Goal: Task Accomplishment & Management: Manage account settings

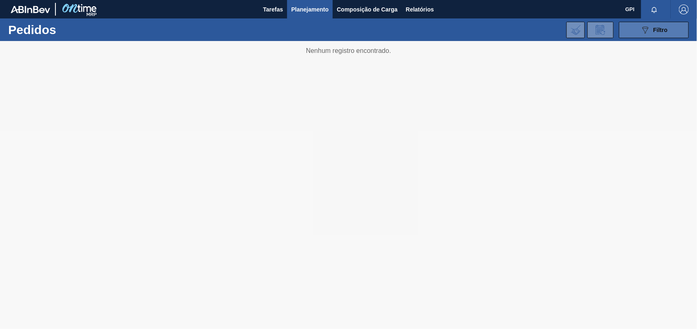
click at [644, 34] on icon "089F7B8B-B2A5-4AFE-B5C0-19BA573D28AC" at bounding box center [645, 30] width 10 height 10
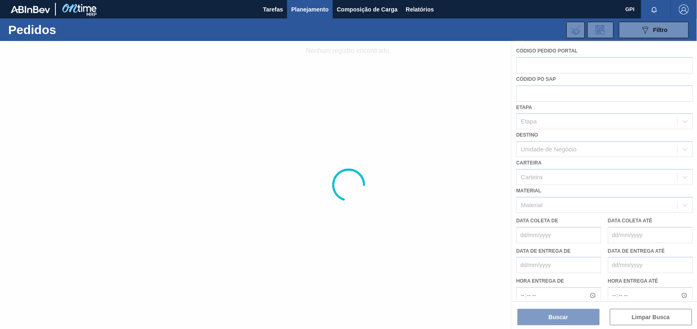
click at [292, 156] on div at bounding box center [348, 185] width 697 height 288
click at [675, 33] on button "089F7B8B-B2A5-4AFE-B5C0-19BA573D28AC Filtro" at bounding box center [654, 30] width 70 height 16
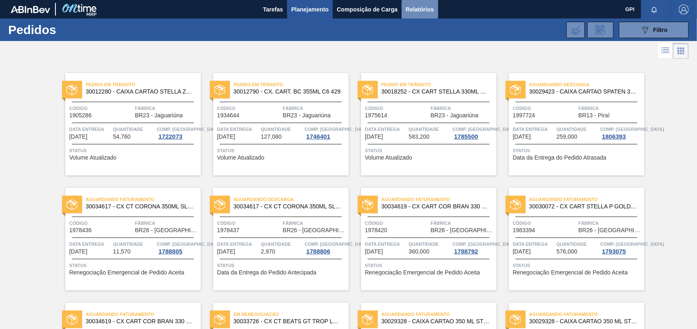
click at [411, 2] on button "Relatórios" at bounding box center [420, 9] width 36 height 18
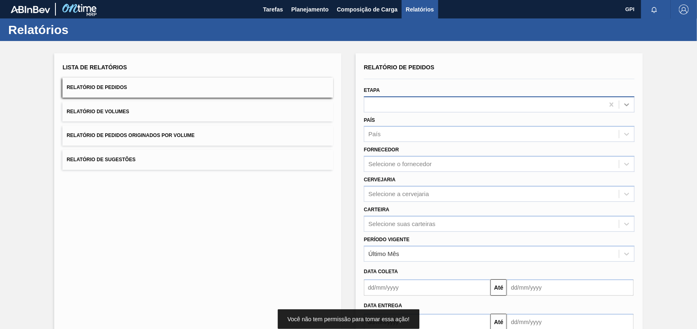
click at [630, 99] on div at bounding box center [626, 104] width 15 height 15
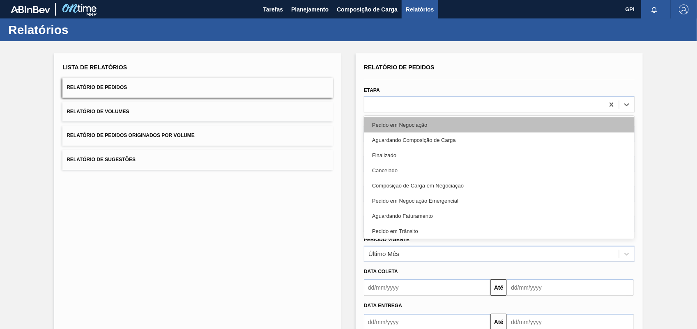
click at [432, 128] on div "Pedido em Negociação" at bounding box center [499, 124] width 271 height 15
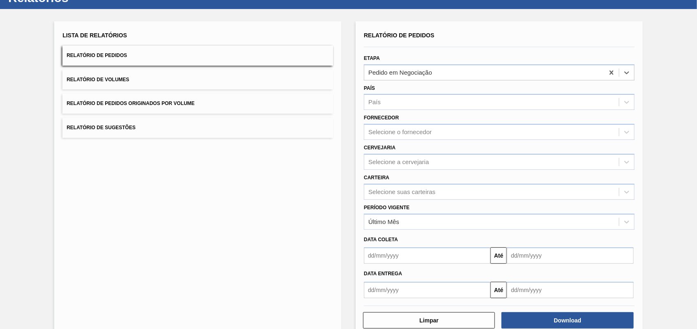
scroll to position [49, 0]
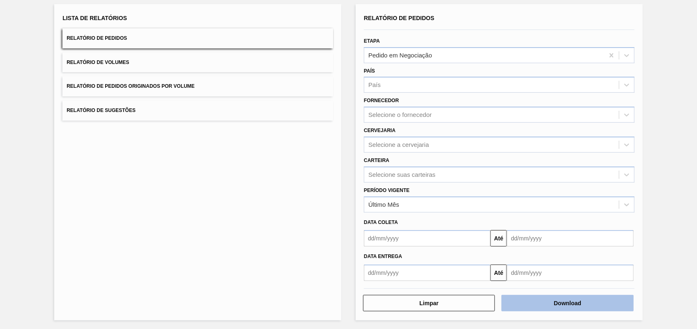
click at [572, 302] on button "Download" at bounding box center [567, 303] width 132 height 16
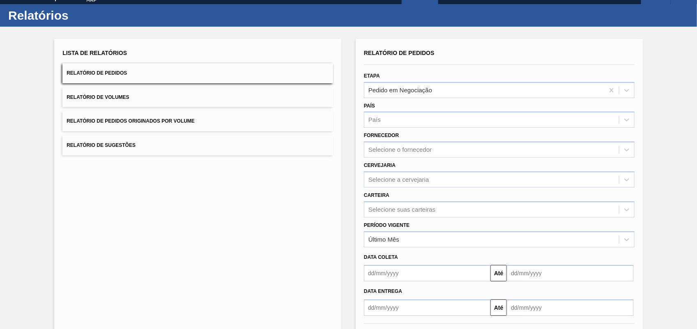
scroll to position [0, 0]
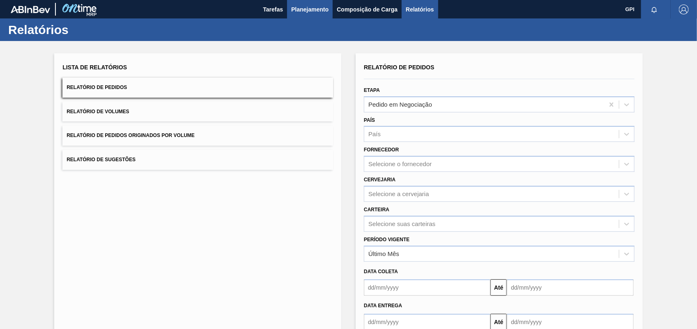
click at [302, 11] on span "Planejamento" at bounding box center [309, 10] width 37 height 10
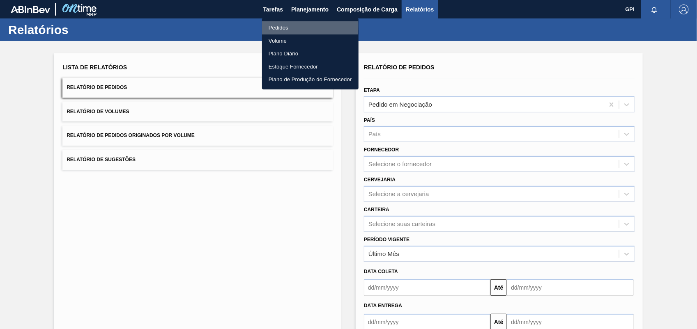
click at [300, 25] on li "Pedidos" at bounding box center [310, 27] width 97 height 13
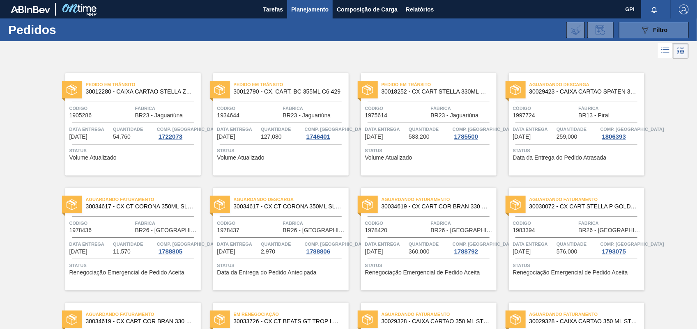
click at [649, 34] on div "089F7B8B-B2A5-4AFE-B5C0-19BA573D28AC Filtro" at bounding box center [654, 30] width 28 height 10
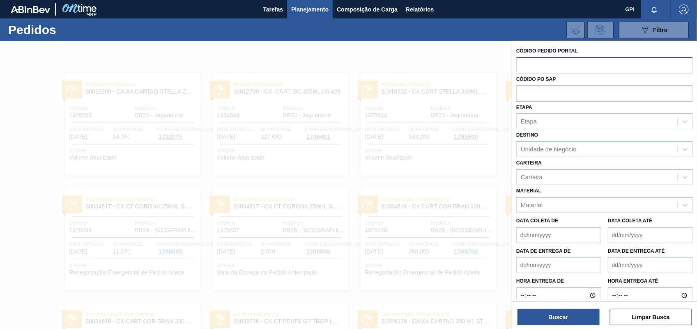
click at [539, 62] on input "text" at bounding box center [604, 65] width 177 height 16
paste input "text"
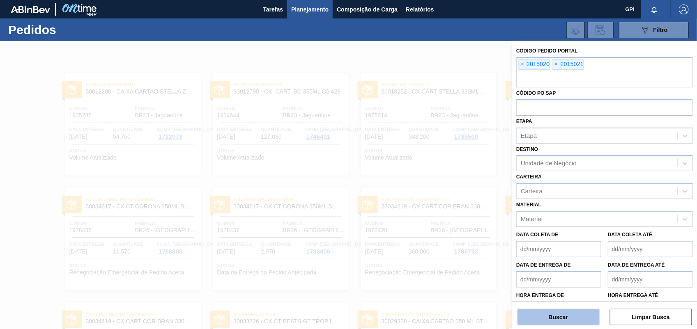
click at [556, 322] on button "Buscar" at bounding box center [558, 317] width 82 height 16
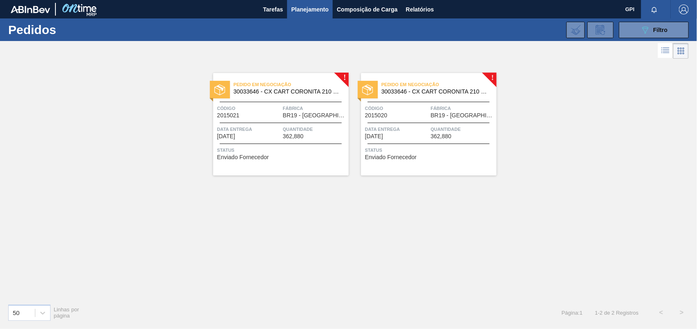
click at [263, 110] on span "Código" at bounding box center [249, 108] width 64 height 8
click at [400, 108] on span "Código" at bounding box center [397, 108] width 64 height 8
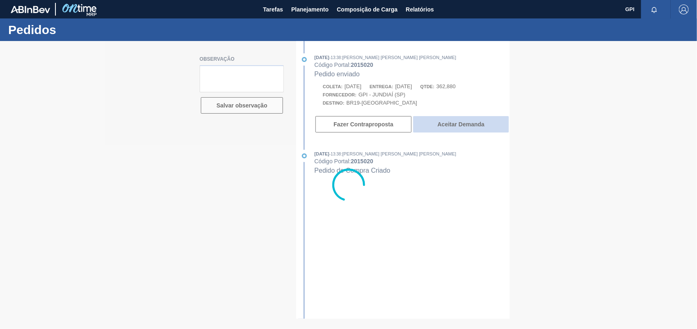
click at [473, 130] on button "Aceitar Demanda" at bounding box center [461, 124] width 96 height 16
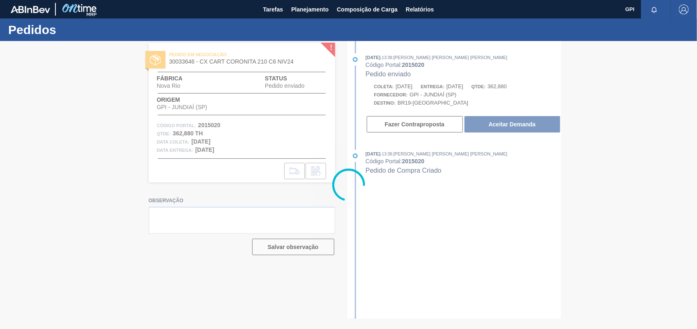
click at [506, 122] on div at bounding box center [348, 185] width 697 height 288
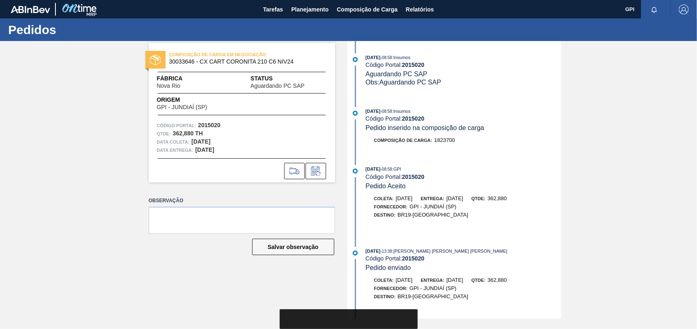
click at [279, 170] on div at bounding box center [242, 171] width 186 height 16
click at [292, 171] on icon at bounding box center [294, 171] width 13 height 10
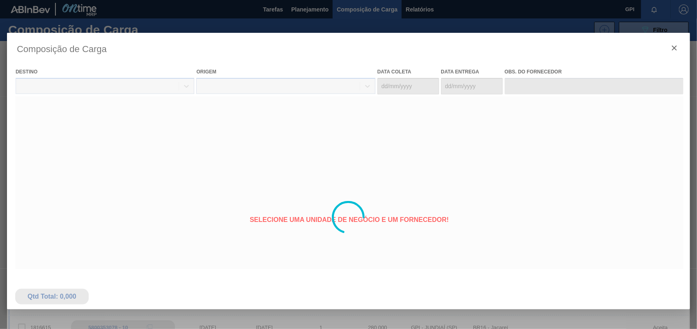
type coleta "13/10/2025"
type entrega "15/10/2025"
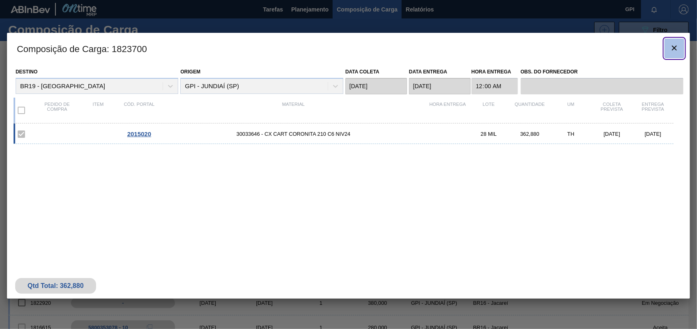
click at [676, 46] on icon "botão de ícone" at bounding box center [674, 48] width 10 height 10
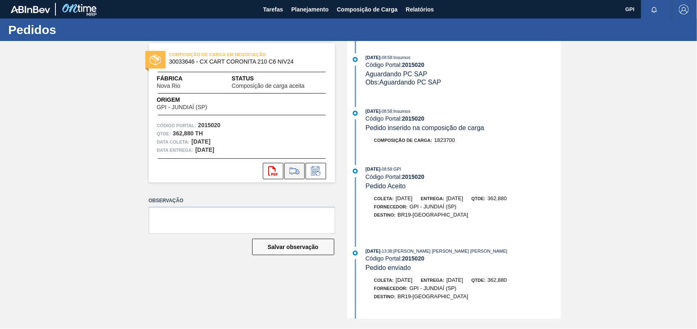
click at [294, 168] on icon at bounding box center [294, 171] width 13 height 10
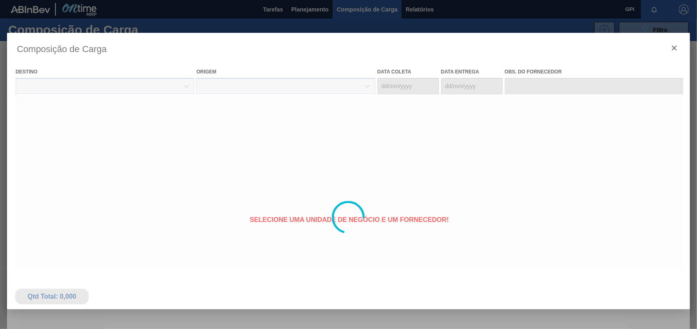
type coleta "13/10/2025"
type entrega "15/10/2025"
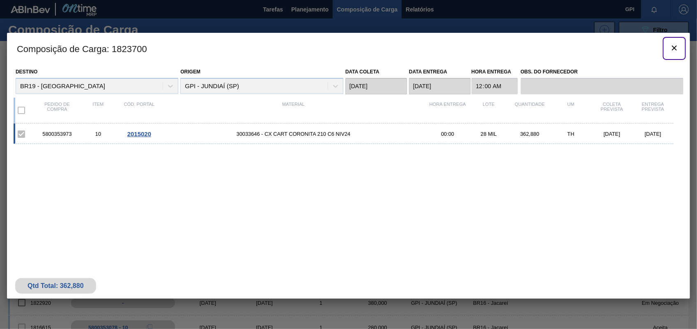
click at [676, 48] on icon "botão de ícone" at bounding box center [674, 48] width 5 height 5
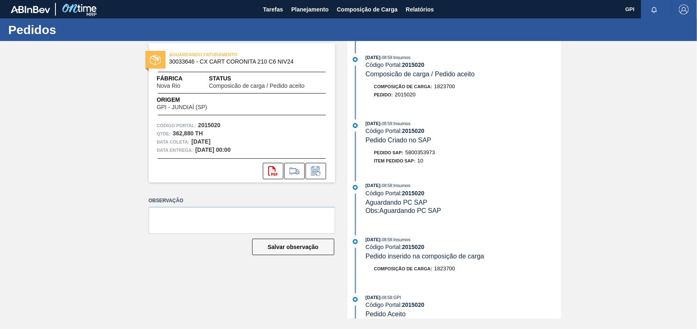
click at [414, 151] on div "Pedido SAP: 5800353973" at bounding box center [404, 153] width 61 height 8
copy span "5800353973"
click at [213, 128] on strong "2015020" at bounding box center [209, 125] width 23 height 7
click at [212, 128] on strong "2015020" at bounding box center [209, 125] width 23 height 7
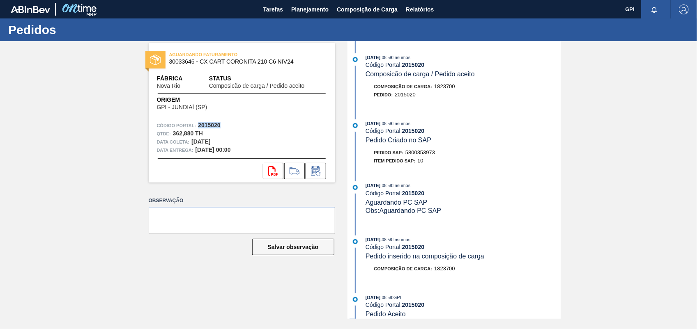
copy strong "2015020"
click at [278, 168] on button "svg{fill:#ff0000}" at bounding box center [273, 171] width 21 height 16
click at [521, 95] on div "Pedido : 2015020" at bounding box center [463, 95] width 195 height 8
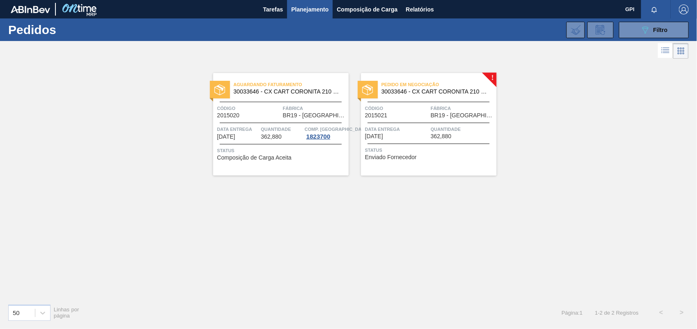
click at [423, 115] on div "Código 2015021" at bounding box center [397, 111] width 64 height 14
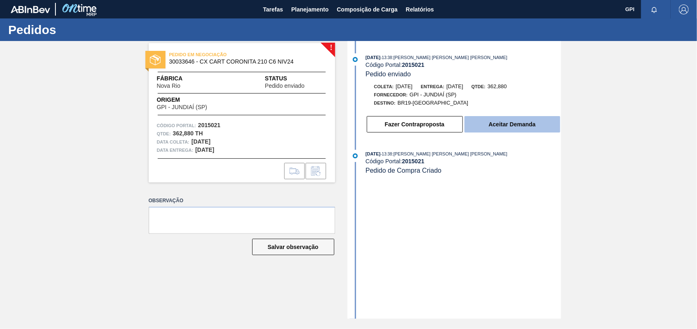
click at [492, 125] on button "Aceitar Demanda" at bounding box center [512, 124] width 96 height 16
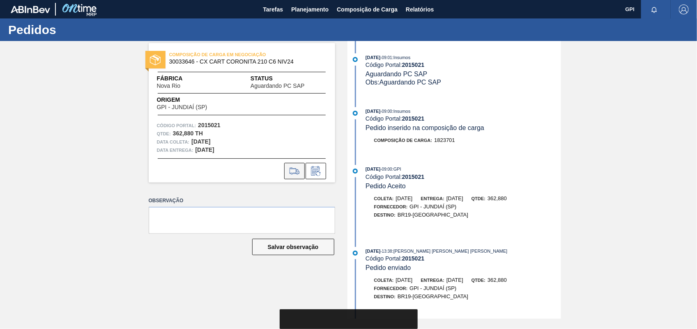
click at [288, 170] on icon at bounding box center [294, 171] width 13 height 10
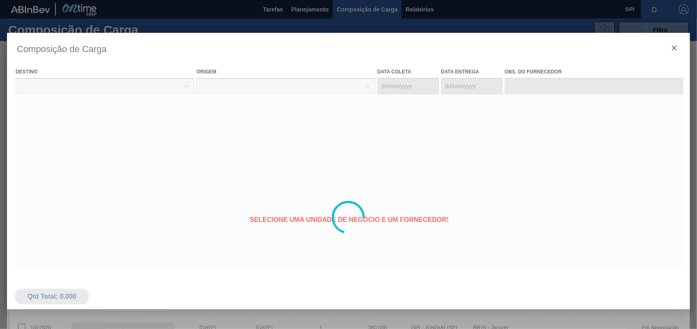
type coleta "13/10/2025"
type entrega "15/10/2025"
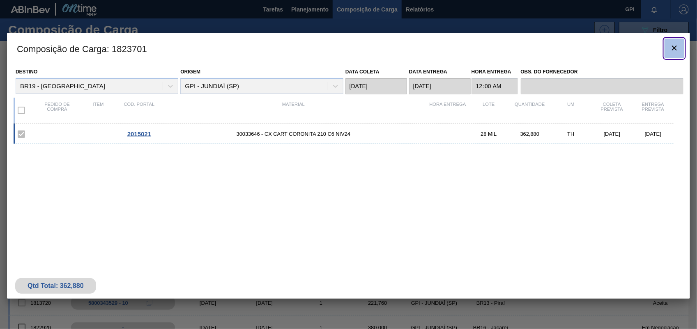
click at [671, 57] on button "botão de ícone" at bounding box center [674, 49] width 20 height 20
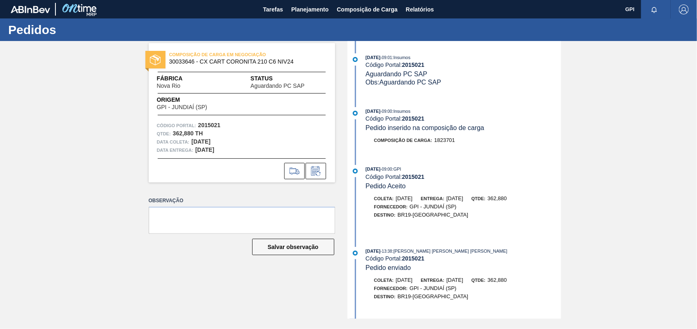
click at [285, 160] on div at bounding box center [242, 169] width 186 height 21
click at [290, 170] on icon at bounding box center [294, 171] width 9 height 6
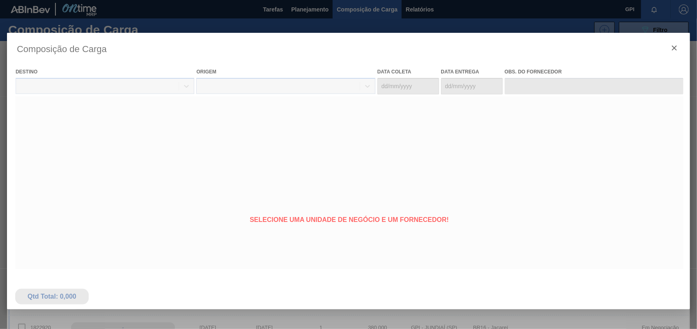
type coleta "13/10/2025"
type entrega "15/10/2025"
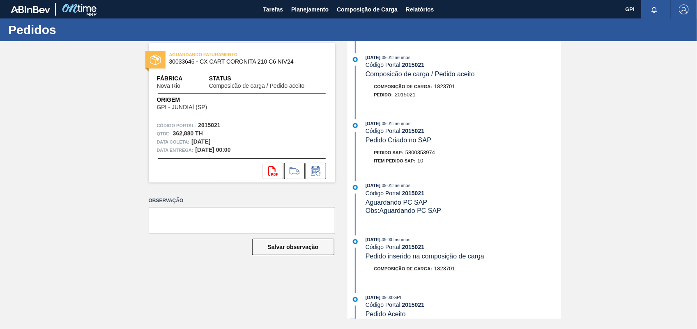
click at [423, 154] on span "5800353974" at bounding box center [420, 152] width 30 height 6
copy span "5800353974"
click at [204, 122] on strong "2015021" at bounding box center [209, 125] width 23 height 7
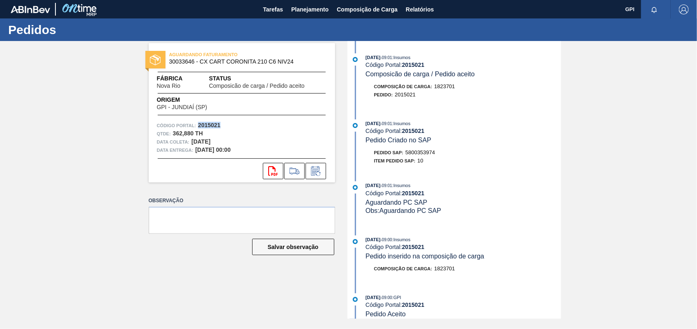
copy strong "2015021"
click at [273, 172] on icon "svg{fill:#ff0000}" at bounding box center [273, 171] width 10 height 10
click at [641, 97] on div "AGUARDANDO FATURAMENTO 30033646 - CX CART CORONITA 210 C6 NIV24 Fábrica Nova Ri…" at bounding box center [348, 180] width 697 height 278
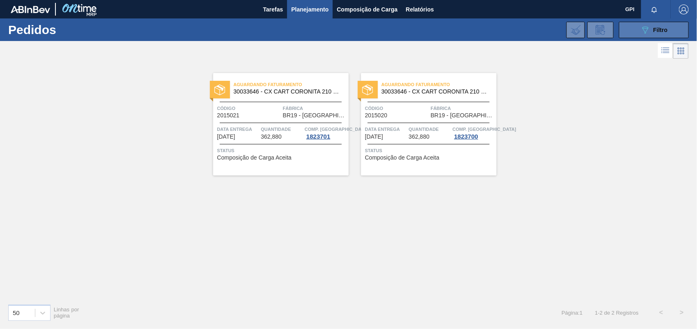
click at [656, 26] on div "089F7B8B-B2A5-4AFE-B5C0-19BA573D28AC Filtro" at bounding box center [654, 30] width 28 height 10
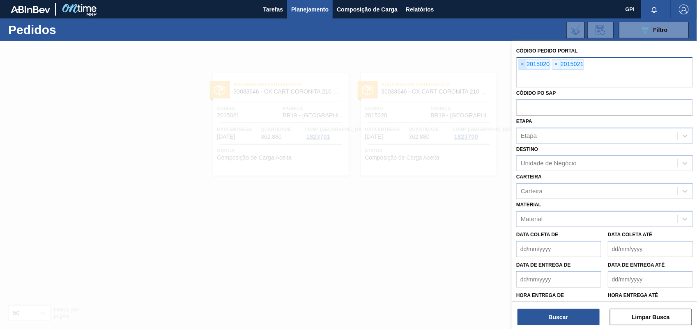
click at [520, 60] on span "×" at bounding box center [523, 65] width 8 height 10
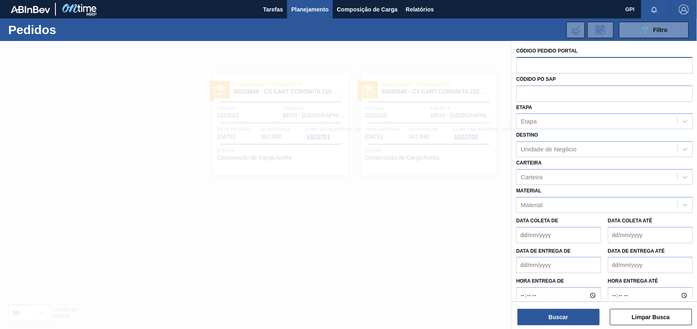
paste input "2015022"
type input "2015022"
click at [571, 323] on button "Buscar" at bounding box center [558, 317] width 82 height 16
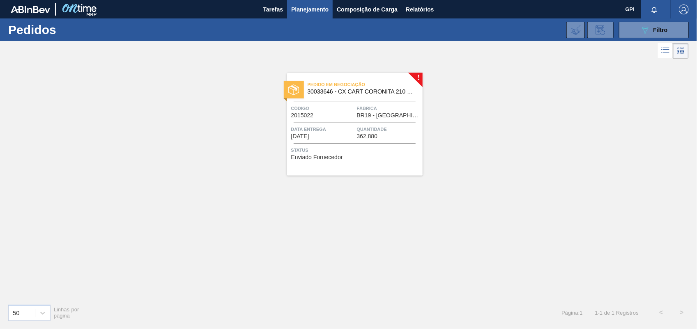
click at [339, 110] on span "Código" at bounding box center [323, 108] width 64 height 8
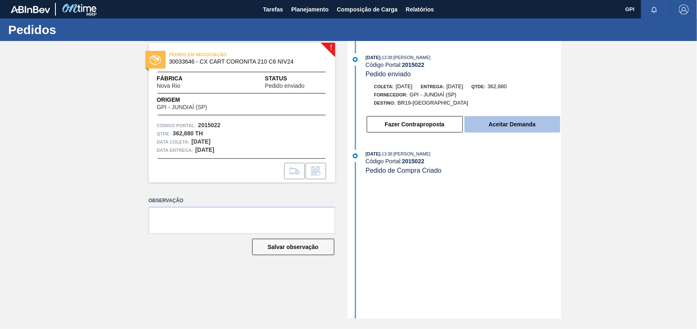
click at [516, 130] on button "Aceitar Demanda" at bounding box center [512, 124] width 96 height 16
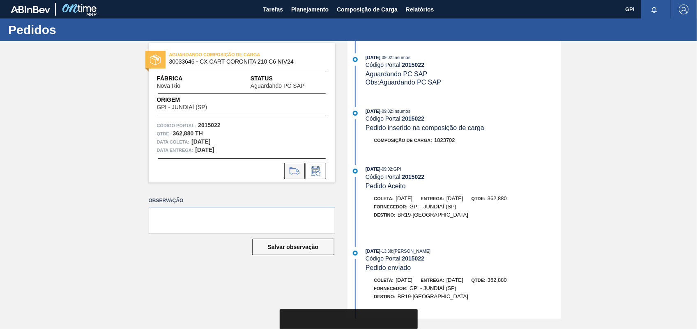
click at [294, 174] on icon at bounding box center [294, 171] width 13 height 10
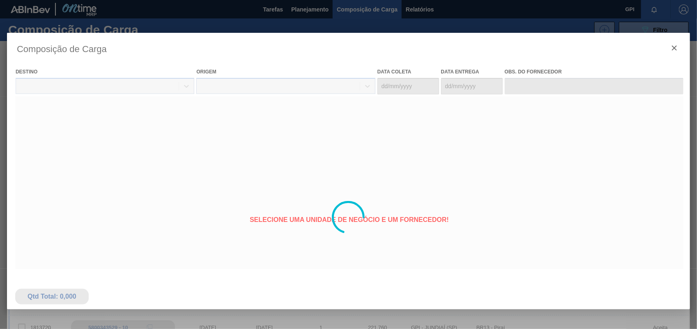
type coleta "[DATE]"
type entrega "[DATE]"
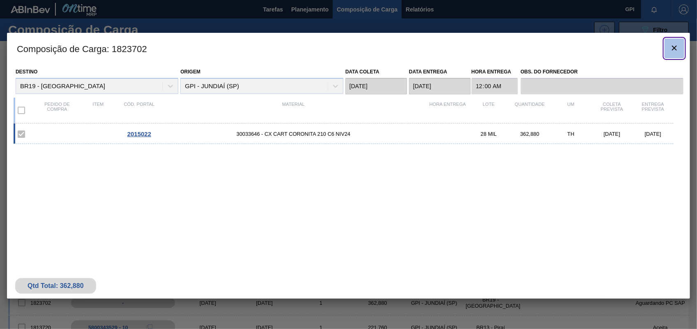
click at [664, 46] on button "botão de ícone" at bounding box center [674, 49] width 20 height 20
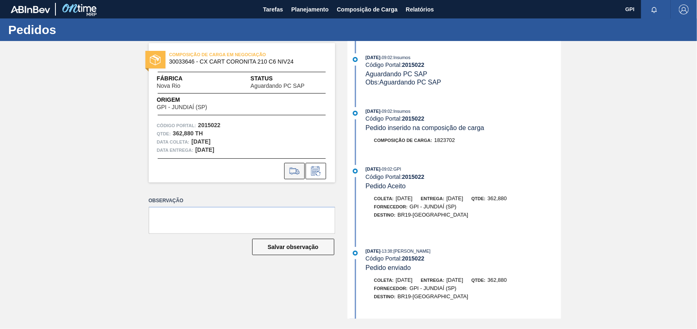
click at [296, 173] on icon at bounding box center [294, 171] width 13 height 10
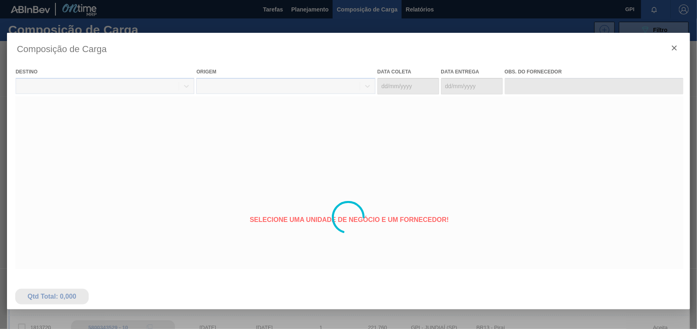
type coleta "[DATE]"
type entrega "[DATE]"
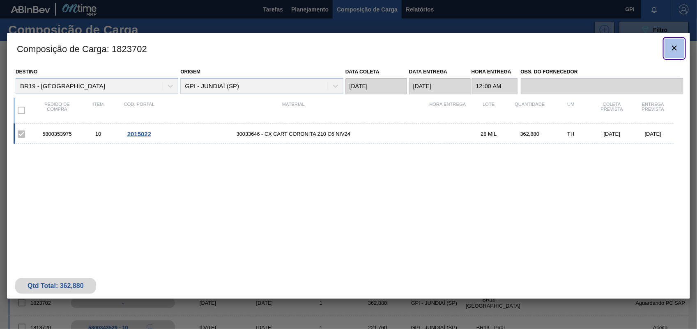
click at [674, 45] on icon "botão de ícone" at bounding box center [674, 48] width 10 height 10
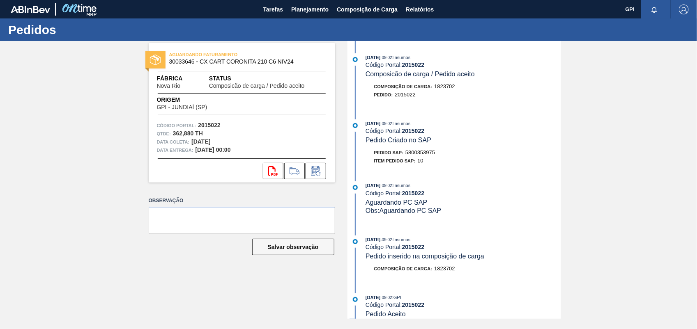
click at [425, 154] on span "5800353975" at bounding box center [420, 152] width 30 height 6
click at [424, 155] on span "5800353975" at bounding box center [420, 152] width 30 height 6
copy span "5800353975"
click at [213, 126] on strong "2015022" at bounding box center [209, 125] width 23 height 7
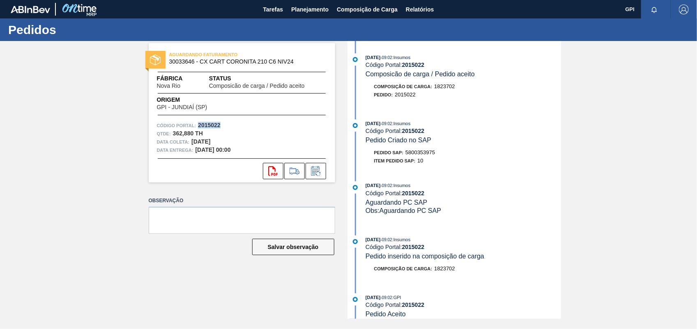
copy strong "2015022"
click at [269, 171] on icon "svg{fill:#ff0000}" at bounding box center [273, 171] width 10 height 10
click at [567, 100] on div "AGUARDANDO FATURAMENTO 30033646 - CX CART CORONITA 210 C6 NIV24 Fábrica Nova Ri…" at bounding box center [348, 180] width 697 height 278
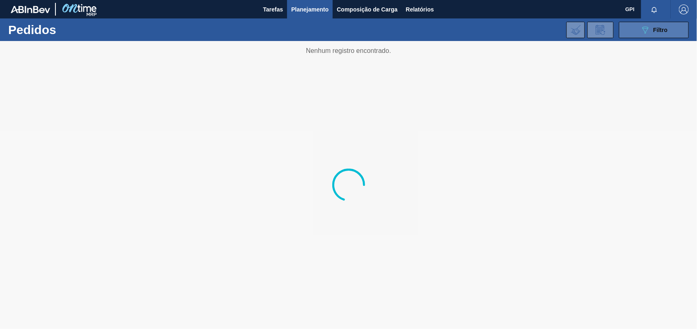
click at [649, 33] on icon "089F7B8B-B2A5-4AFE-B5C0-19BA573D28AC" at bounding box center [645, 30] width 10 height 10
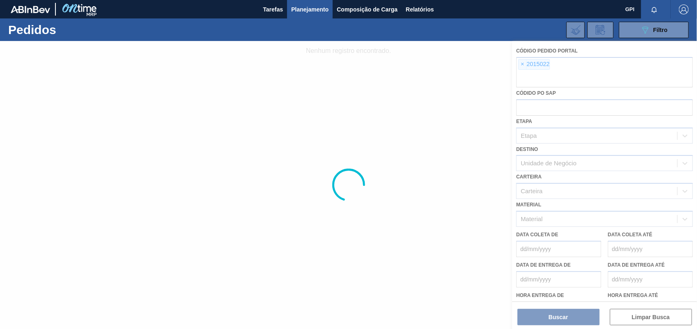
click at [523, 64] on div at bounding box center [348, 185] width 697 height 288
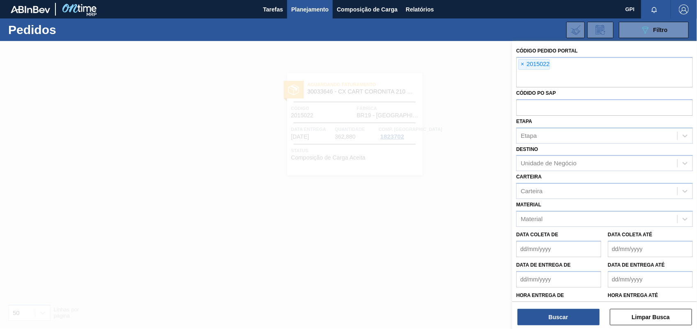
click at [523, 64] on span "×" at bounding box center [523, 65] width 8 height 10
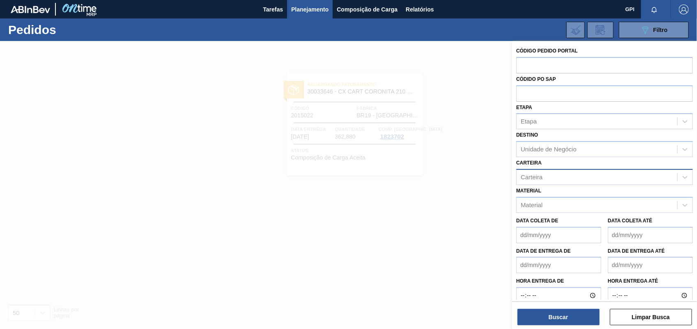
paste input "text"
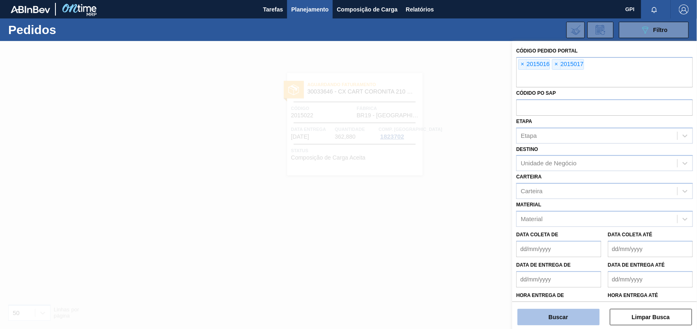
click at [551, 313] on button "Buscar" at bounding box center [558, 317] width 82 height 16
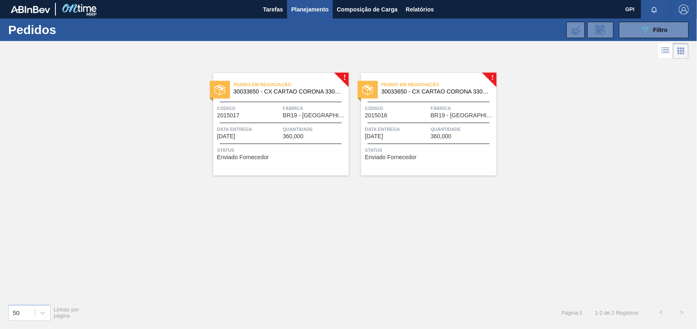
click at [405, 119] on div "Pedido em Negociação 30033650 - CX CARTAO CORONA 330 C6 NIV24 Código 2015016 Fá…" at bounding box center [429, 124] width 136 height 103
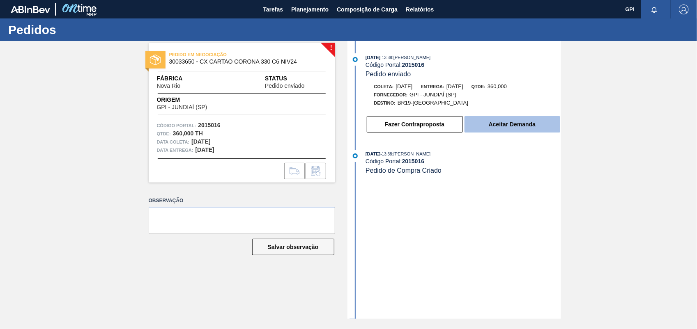
click at [528, 126] on button "Aceitar Demanda" at bounding box center [512, 124] width 96 height 16
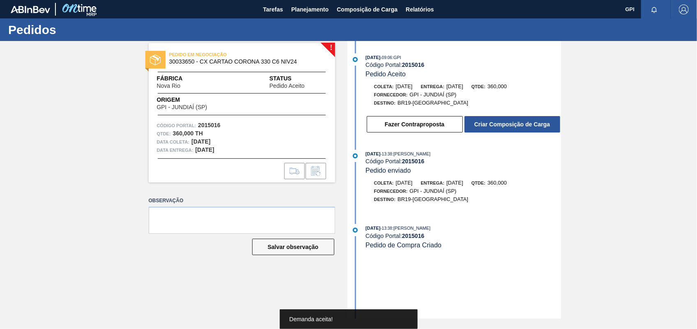
click at [525, 127] on button "Criar Composição de Carga" at bounding box center [512, 124] width 96 height 16
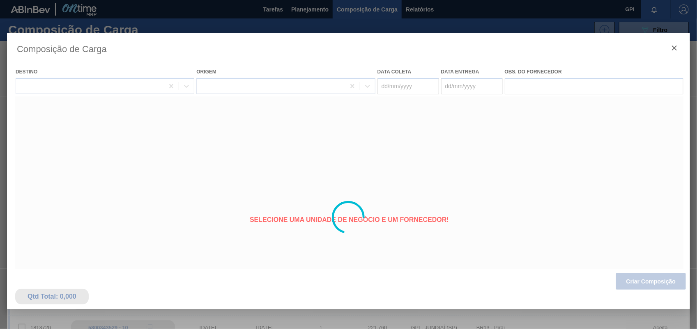
type coleta "29/09/2025"
type entrega "01/10/2025"
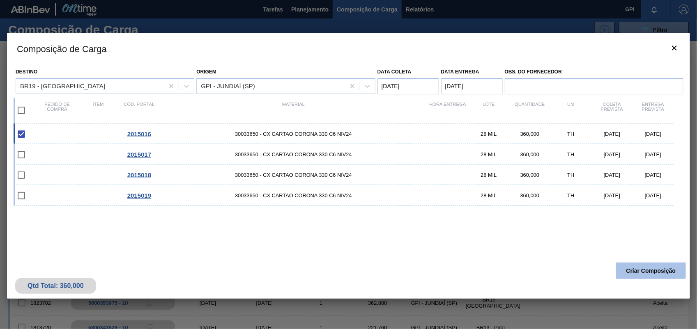
click at [659, 270] on button "Criar Composição" at bounding box center [651, 271] width 70 height 16
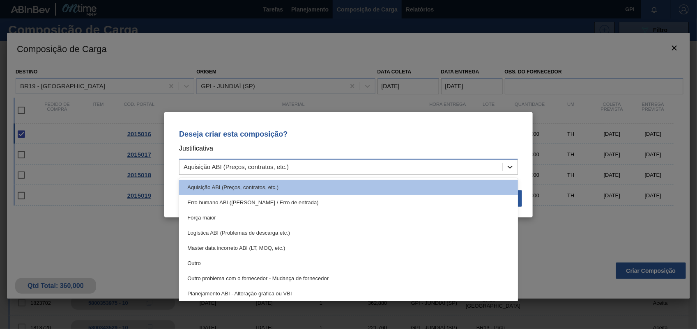
click at [516, 168] on div at bounding box center [510, 167] width 15 height 15
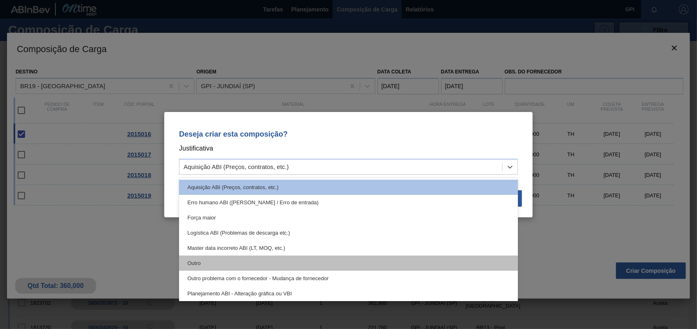
click at [232, 257] on div "Outro" at bounding box center [348, 263] width 339 height 15
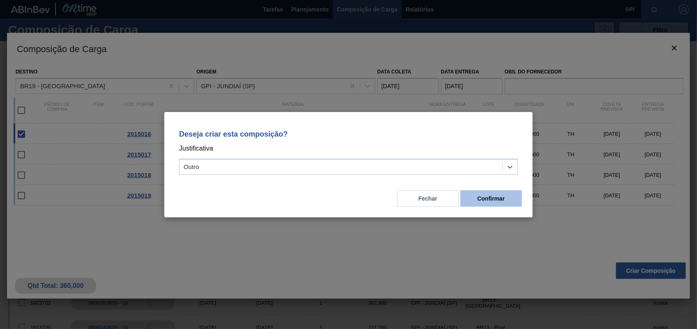
click at [514, 202] on button "Confirmar" at bounding box center [491, 199] width 62 height 16
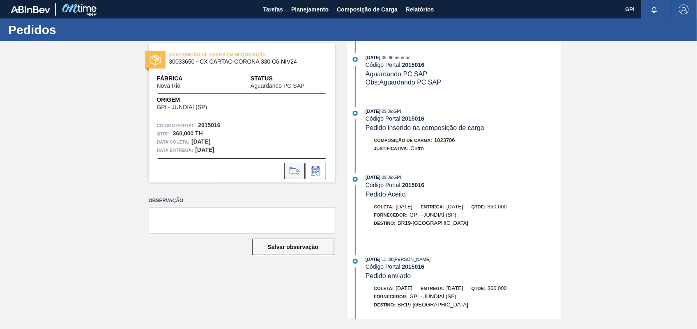
click at [299, 170] on icon at bounding box center [294, 171] width 13 height 10
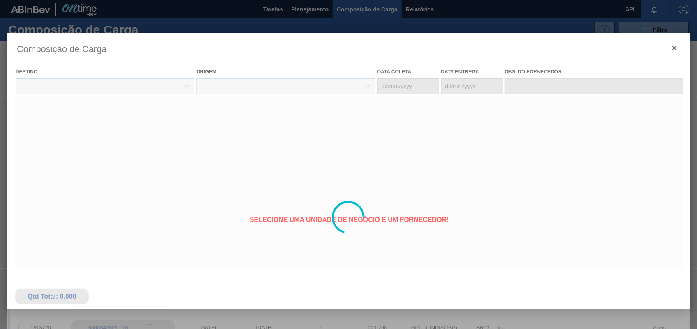
type coleta "29/09/2025"
type entrega "[DATE]"
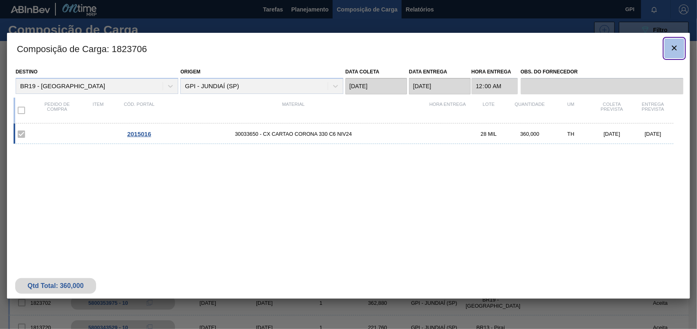
click at [682, 53] on button "botão de ícone" at bounding box center [674, 49] width 20 height 20
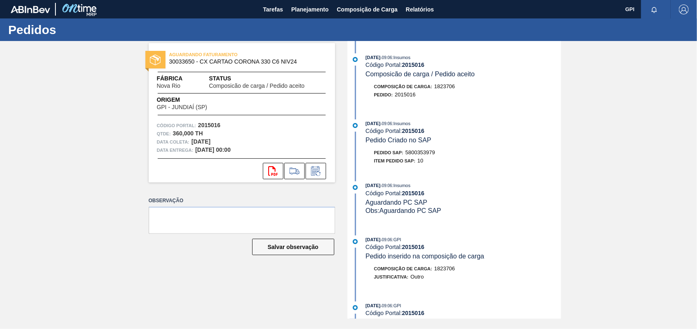
click at [409, 153] on span "5800353979" at bounding box center [420, 152] width 30 height 6
copy span "5800353979"
click at [205, 124] on strong "2015016" at bounding box center [209, 125] width 23 height 7
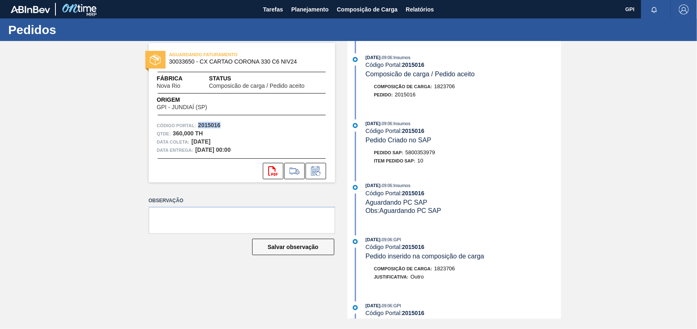
copy strong "2015016"
click at [272, 172] on icon "svg{fill:#ff0000}" at bounding box center [273, 171] width 10 height 10
click at [538, 105] on div "25/08/2025 - 09:06 : Insumos Código Portal: 2015016 Composicão de carga / Pedid…" at bounding box center [454, 80] width 211 height 54
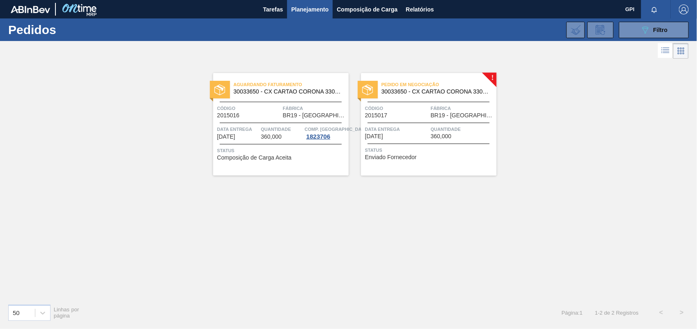
click at [416, 103] on div "Pedido em Negociação 30033650 - CX CARTAO CORONA 330 C6 NIV24 Código 2015017 Fá…" at bounding box center [429, 124] width 136 height 103
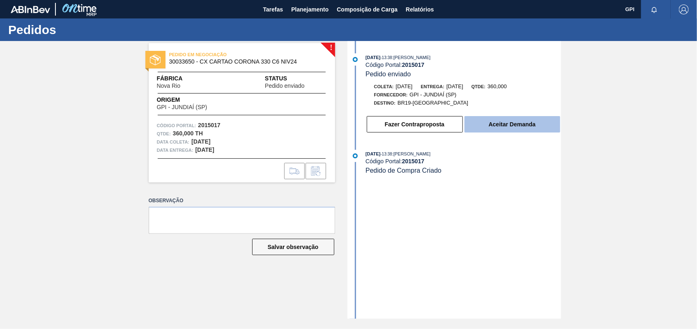
click at [495, 123] on button "Aceitar Demanda" at bounding box center [512, 124] width 96 height 16
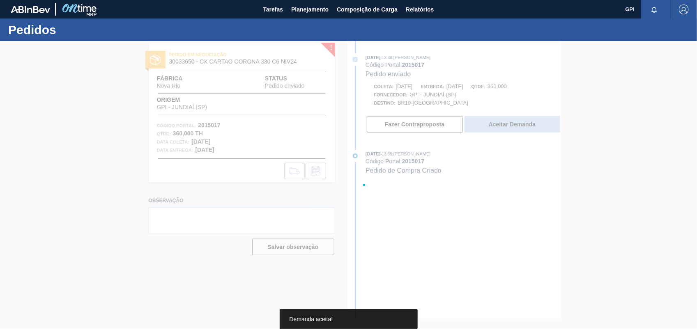
click at [496, 122] on div at bounding box center [348, 185] width 697 height 288
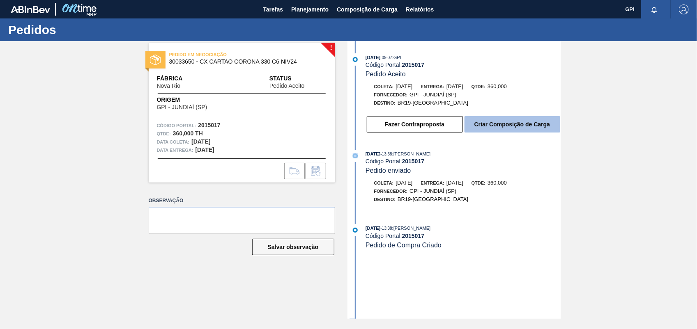
click at [492, 124] on button "Criar Composição de Carga" at bounding box center [512, 124] width 96 height 16
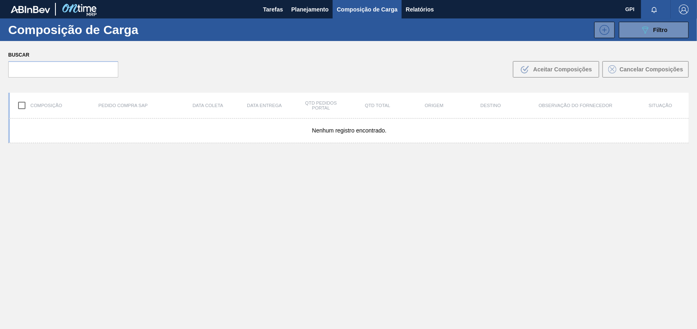
click at [492, 0] on body "Tarefas Planejamento Composição de Carga Relatórios GPI Marcar todas como lido …" at bounding box center [348, 0] width 697 height 0
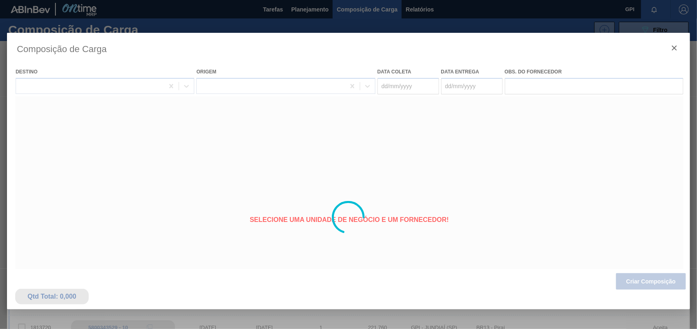
type coleta "[DATE]"
type entrega "[DATE]"
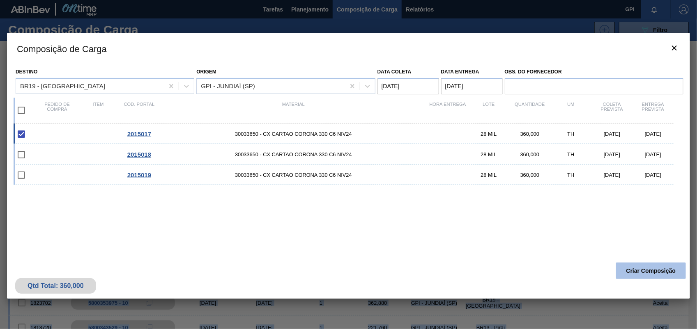
click at [639, 270] on button "Criar Composição" at bounding box center [651, 271] width 70 height 16
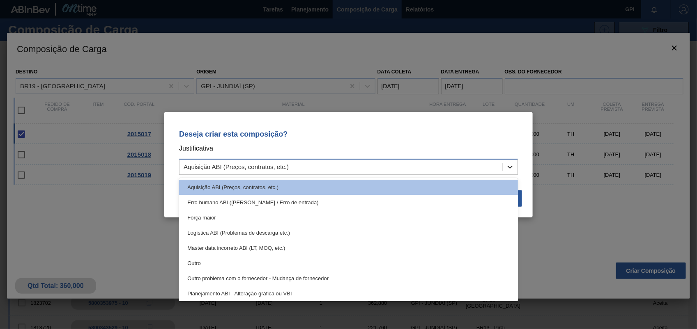
click at [514, 166] on div at bounding box center [510, 167] width 15 height 15
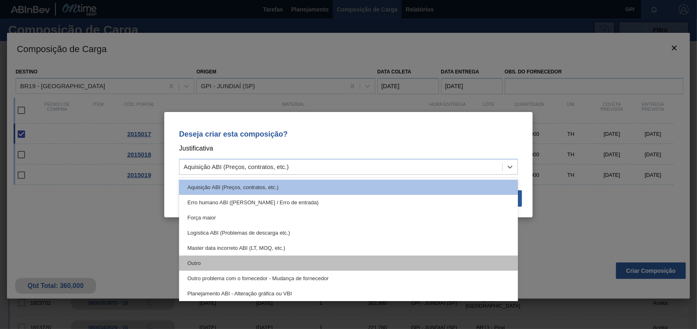
click at [302, 262] on div "Outro" at bounding box center [348, 263] width 339 height 15
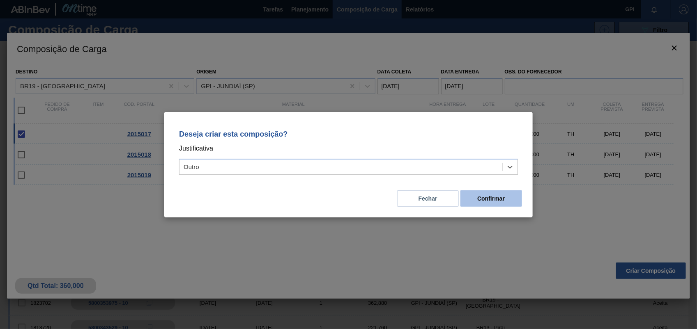
click at [469, 192] on button "Confirmar" at bounding box center [491, 199] width 62 height 16
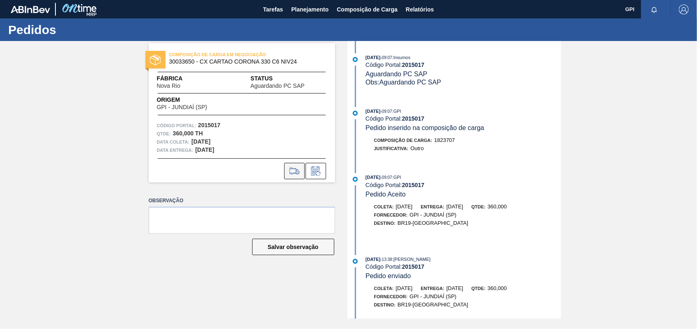
click at [297, 177] on button at bounding box center [294, 171] width 21 height 16
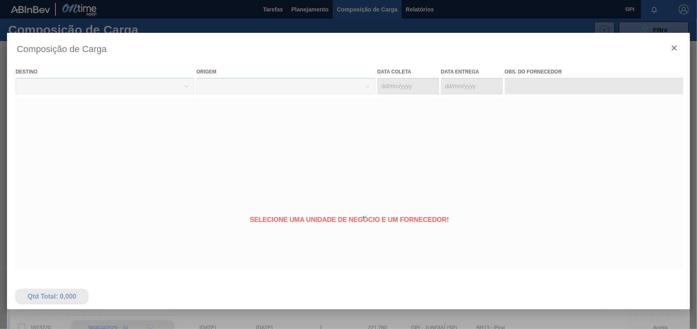
type coleta "[DATE]"
type entrega "[DATE]"
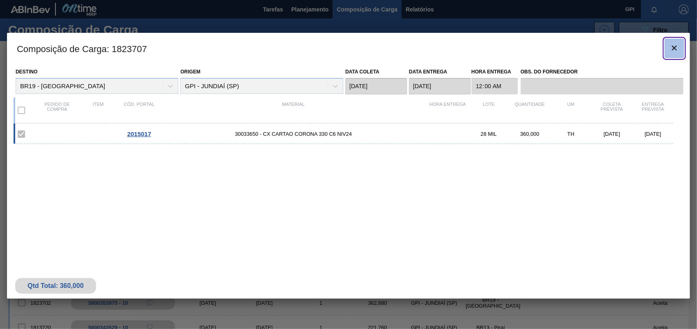
click at [678, 53] on span "botão de ícone" at bounding box center [674, 48] width 10 height 10
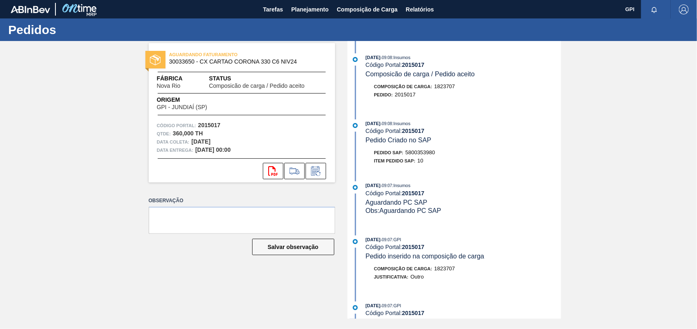
click at [421, 155] on span "5800353980" at bounding box center [420, 152] width 30 height 6
click at [422, 154] on span "5800353980" at bounding box center [420, 152] width 30 height 6
copy span "5800353980"
click at [207, 124] on strong "2015017" at bounding box center [209, 125] width 23 height 7
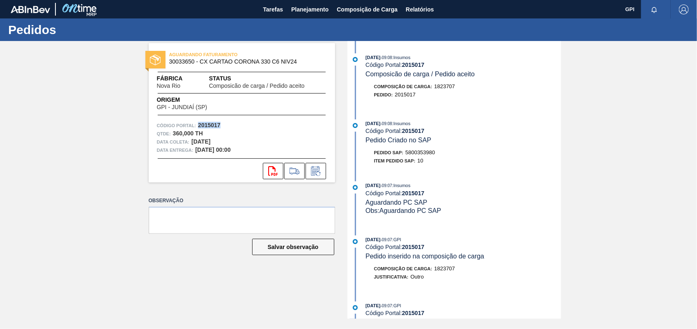
copy strong "2015017"
click at [274, 173] on icon at bounding box center [272, 171] width 9 height 10
click at [543, 149] on div "[DATE] 09:08 : Insumos Código Portal: 2015017 Pedido Criado no SAP Pedido SAP: …" at bounding box center [454, 145] width 211 height 50
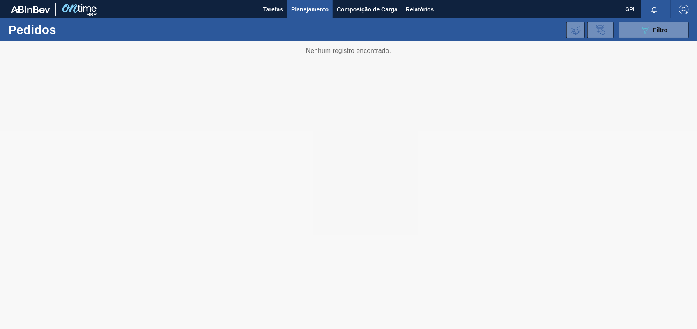
click at [650, 38] on div "089F7B8B-B2A5-4AFE-B5C0-19BA573D28AC Filtro Código Pedido Portal × 2015016 × 20…" at bounding box center [411, 30] width 564 height 25
click at [647, 27] on icon "089F7B8B-B2A5-4AFE-B5C0-19BA573D28AC" at bounding box center [645, 30] width 10 height 10
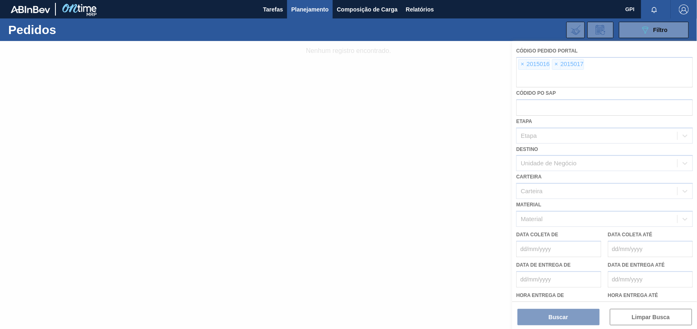
click at [524, 60] on div at bounding box center [348, 185] width 697 height 288
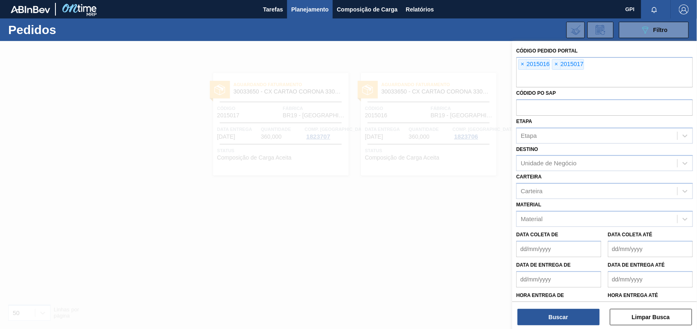
click at [522, 69] on span "×" at bounding box center [523, 65] width 8 height 10
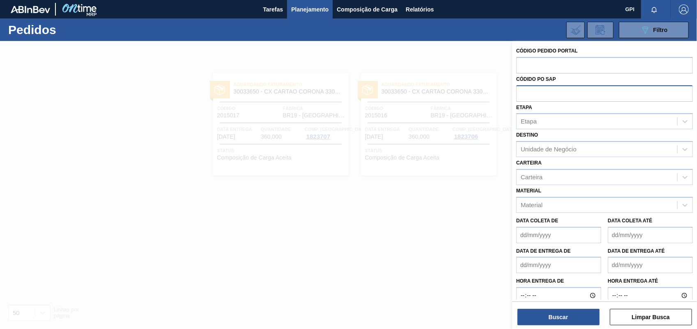
paste input "text"
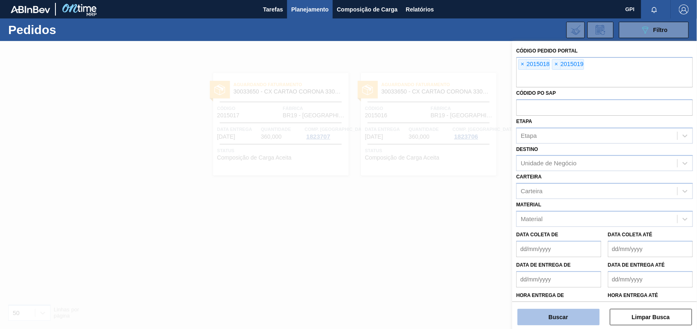
click at [570, 318] on button "Buscar" at bounding box center [558, 317] width 82 height 16
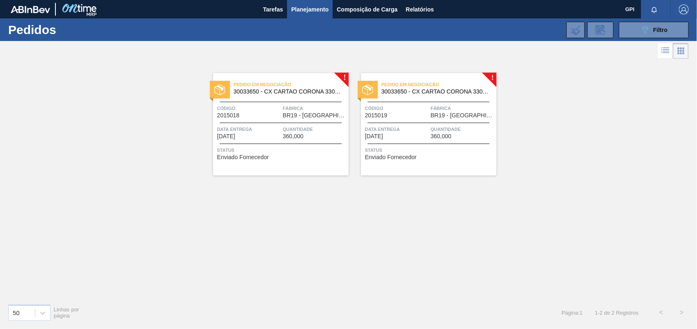
click at [255, 118] on div "Código 2015018" at bounding box center [249, 111] width 64 height 14
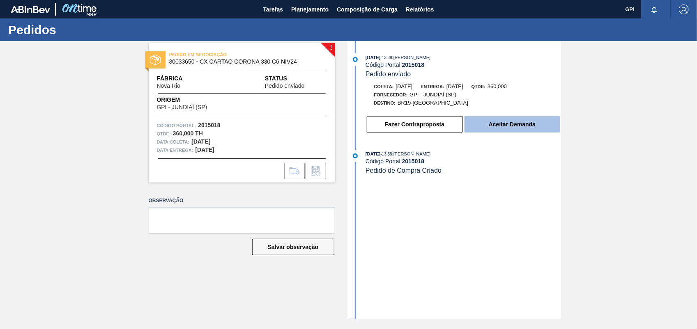
click at [518, 130] on button "Aceitar Demanda" at bounding box center [512, 124] width 96 height 16
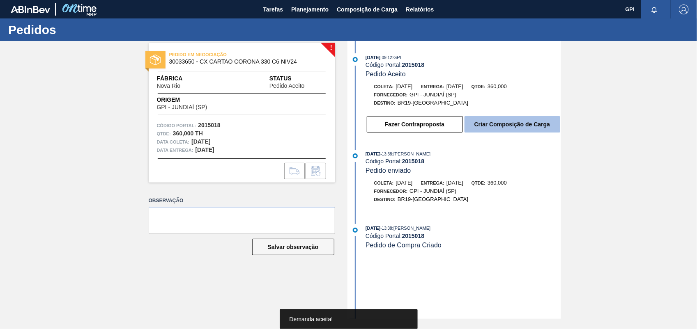
click at [522, 129] on button "Criar Composição de Carga" at bounding box center [512, 124] width 96 height 16
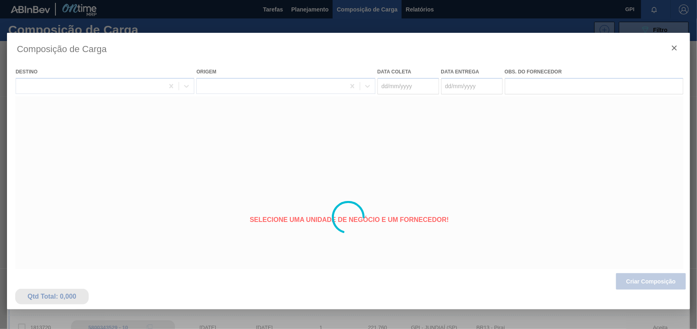
type coleta "[DATE]"
type entrega "03/10/2025"
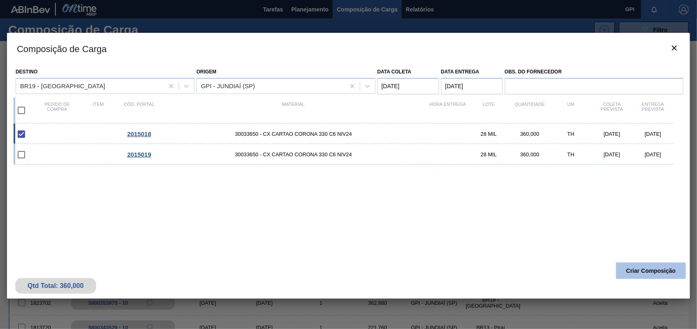
click at [656, 274] on button "Criar Composição" at bounding box center [651, 271] width 70 height 16
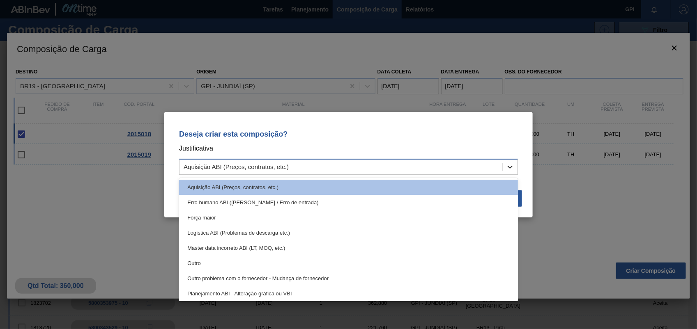
click at [510, 162] on div at bounding box center [510, 167] width 15 height 15
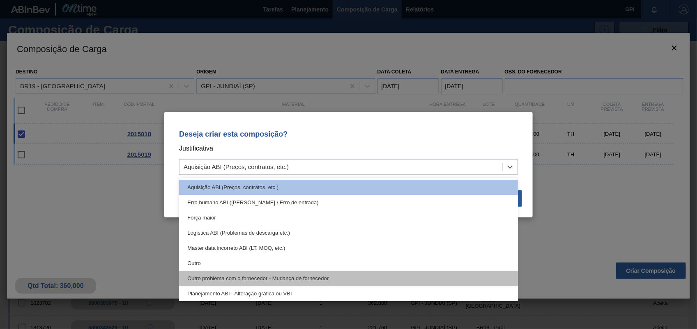
click at [234, 272] on div "Outro problema com o fornecedor - Mudança de fornecedor" at bounding box center [348, 278] width 339 height 15
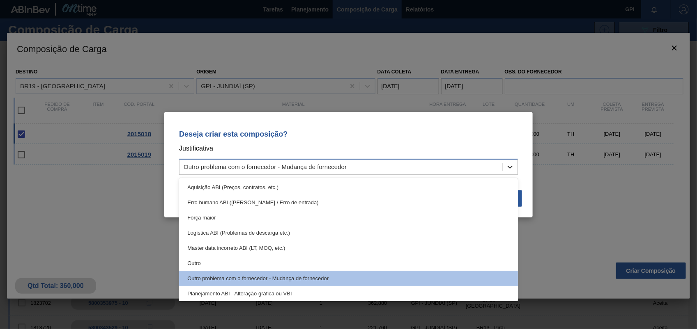
click at [515, 170] on div at bounding box center [510, 167] width 15 height 15
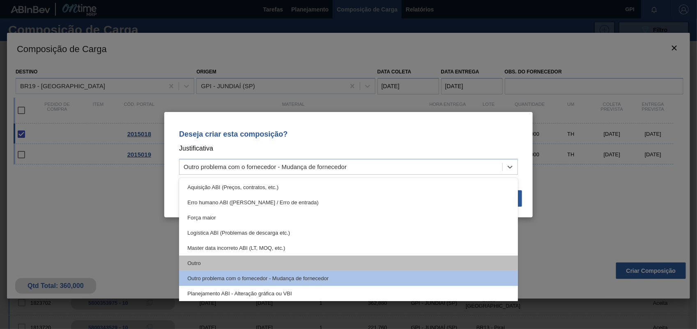
click at [251, 258] on div "Outro" at bounding box center [348, 263] width 339 height 15
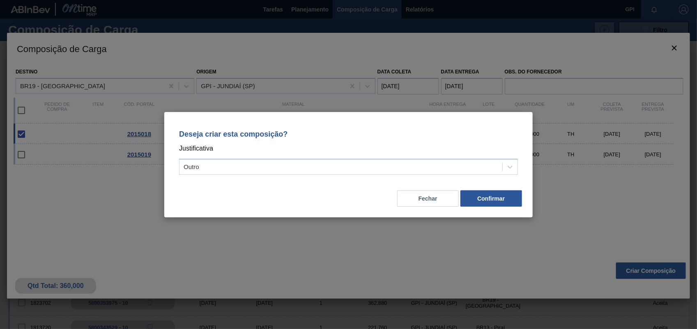
click at [522, 198] on div "Fechar Confirmar" at bounding box center [348, 194] width 349 height 28
click at [508, 202] on button "Confirmar" at bounding box center [491, 199] width 62 height 16
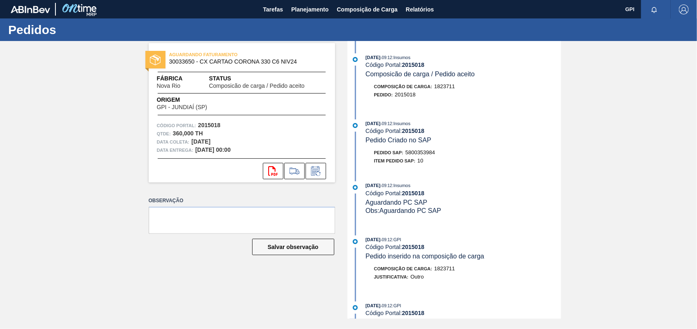
click at [428, 154] on span "5800353984" at bounding box center [420, 152] width 30 height 6
copy span "5800353984"
click at [212, 126] on strong "2015018" at bounding box center [209, 125] width 23 height 7
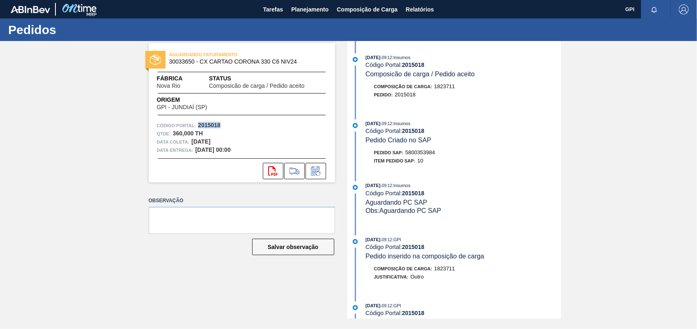
copy strong "2015018"
click at [271, 170] on icon "svg{fill:#ff0000}" at bounding box center [273, 171] width 10 height 10
click at [592, 156] on div "AGUARDANDO FATURAMENTO 30033650 - CX CARTAO CORONA 330 C6 NIV24 Fábrica Nova Ri…" at bounding box center [348, 180] width 697 height 278
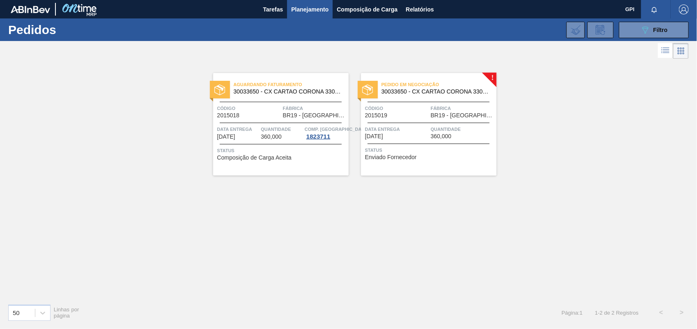
click at [394, 111] on span "Código" at bounding box center [397, 108] width 64 height 8
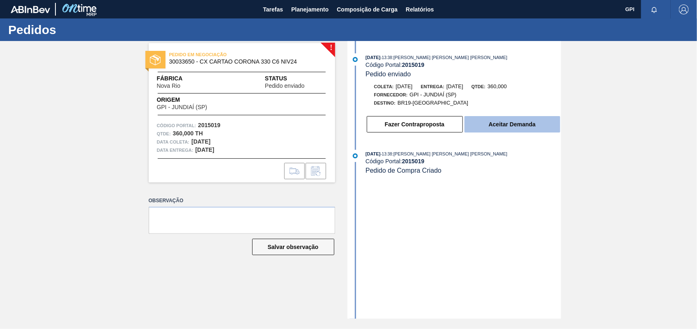
click at [537, 130] on button "Aceitar Demanda" at bounding box center [512, 124] width 96 height 16
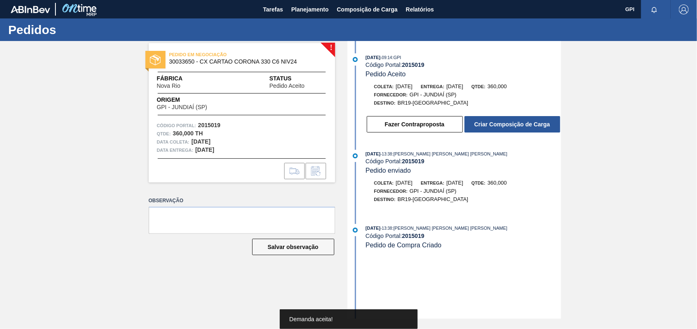
click at [537, 130] on button "Criar Composição de Carga" at bounding box center [512, 124] width 96 height 16
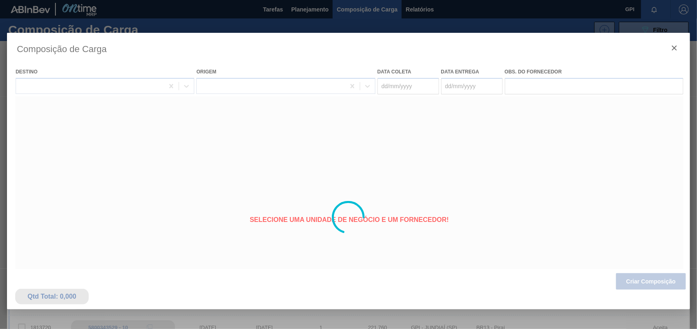
type coleta "[DATE]"
type entrega "[DATE]"
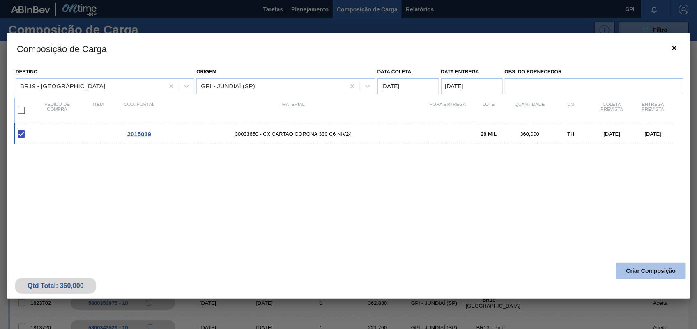
click at [671, 265] on button "Criar Composição" at bounding box center [651, 271] width 70 height 16
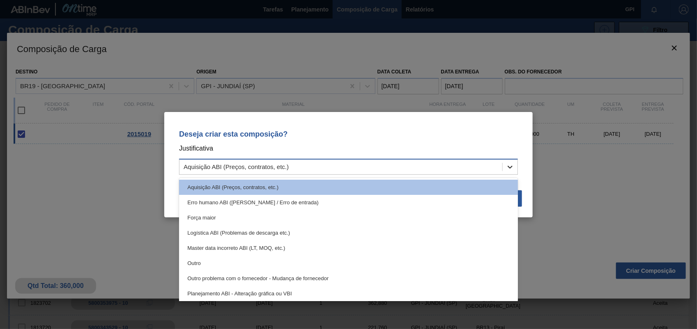
click at [509, 169] on icon at bounding box center [510, 167] width 8 height 8
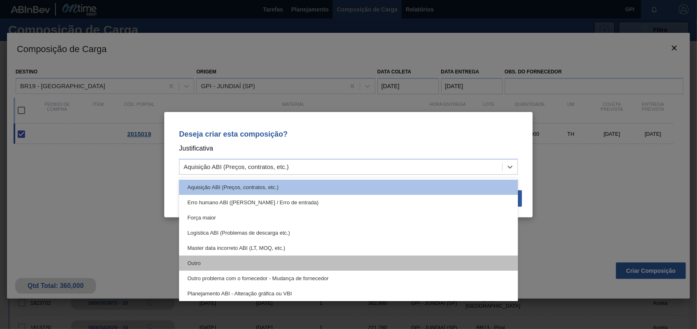
click at [188, 260] on div "Outro" at bounding box center [348, 263] width 339 height 15
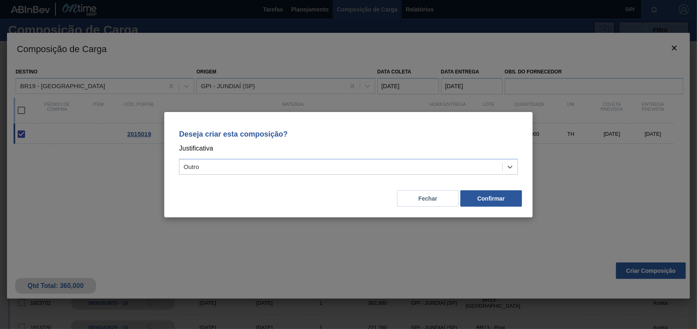
click at [498, 214] on div "Deseja criar esta composição? Justificativa option Outro, selected. Select is f…" at bounding box center [348, 165] width 368 height 106
click at [498, 209] on div "Deseja criar esta composição? Justificativa Outro Fechar Confirmar" at bounding box center [348, 165] width 368 height 106
click at [495, 191] on button "Confirmar" at bounding box center [491, 199] width 62 height 16
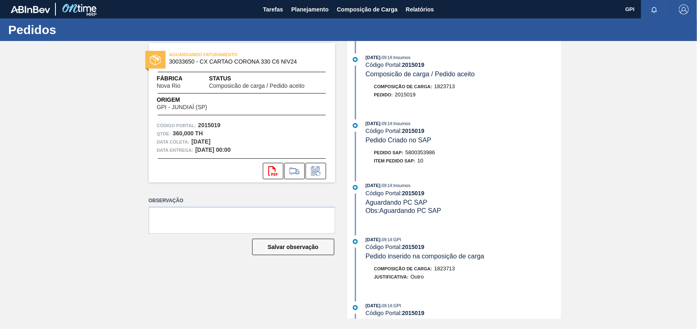
click at [423, 156] on span "5800353986" at bounding box center [420, 152] width 30 height 6
drag, startPoint x: 423, startPoint y: 156, endPoint x: 469, endPoint y: 140, distance: 48.8
click at [469, 140] on div "[DATE] 09:14 : Insumos Código Portal: 2015019 Pedido Criado no SAP" at bounding box center [462, 132] width 195 height 25
click at [422, 151] on div "Pedido SAP: 5800353986" at bounding box center [404, 153] width 61 height 8
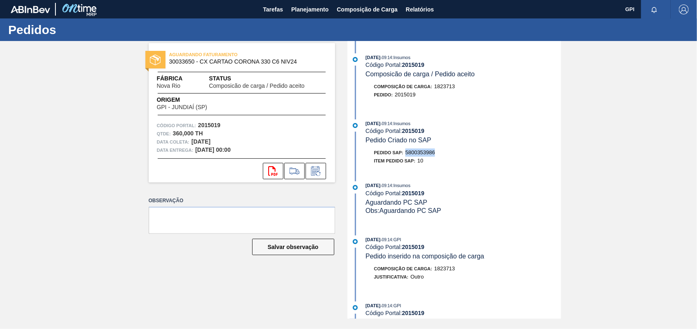
click at [422, 151] on div "Pedido SAP: 5800353986" at bounding box center [404, 153] width 61 height 8
copy span "5800353986"
click at [208, 126] on strong "2015019" at bounding box center [209, 125] width 23 height 7
copy strong "2015019"
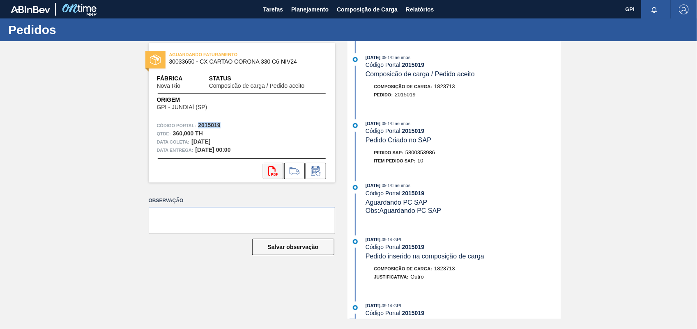
click at [278, 172] on icon "svg{fill:#ff0000}" at bounding box center [273, 171] width 10 height 10
click at [626, 120] on div "AGUARDANDO FATURAMENTO 30033650 - CX CARTAO CORONA 330 C6 NIV24 Fábrica Nova Ri…" at bounding box center [348, 180] width 697 height 278
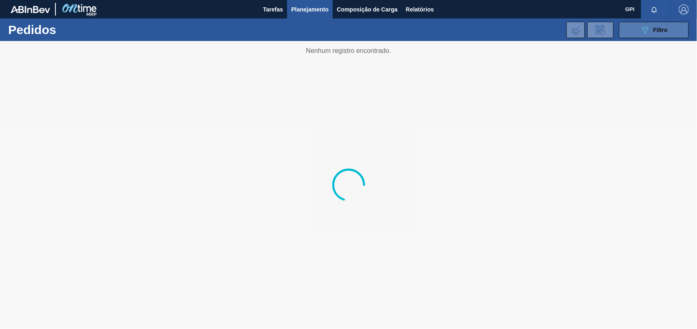
click at [636, 25] on button "089F7B8B-B2A5-4AFE-B5C0-19BA573D28AC Filtro" at bounding box center [654, 30] width 70 height 16
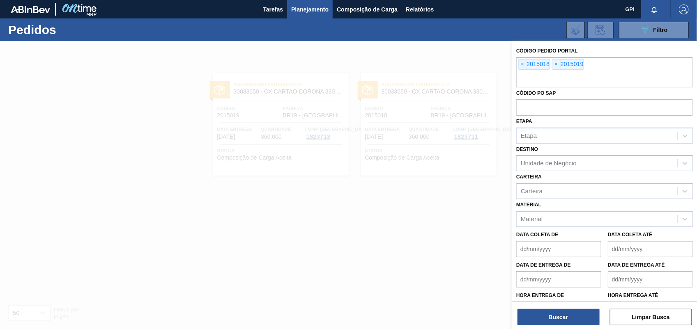
click at [668, 317] on button "Limpar Busca" at bounding box center [651, 317] width 82 height 16
